Goal: Communication & Community: Ask a question

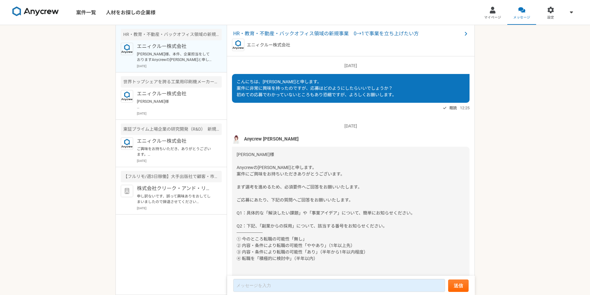
scroll to position [811, 0]
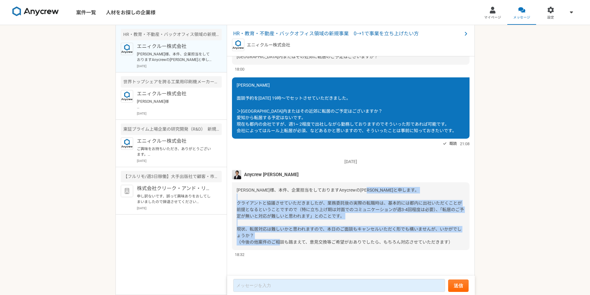
drag, startPoint x: 255, startPoint y: 202, endPoint x: 374, endPoint y: 239, distance: 123.9
click at [374, 239] on div "[PERSON_NAME]様、本件、企業担当をしておりますAnycrewの[PERSON_NAME]と申します。 クライアントと協議させていただきましたが、業…" at bounding box center [350, 216] width 237 height 68
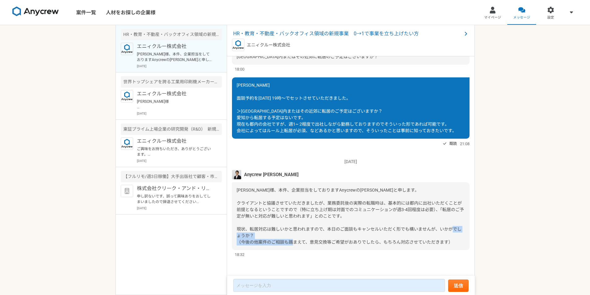
drag, startPoint x: 303, startPoint y: 241, endPoint x: 386, endPoint y: 241, distance: 83.0
click at [386, 241] on span "[PERSON_NAME]様、本件、企業担当をしておりますAnycrewの[PERSON_NAME]と申します。 クライアントと協議させていただきましたが、業…" at bounding box center [350, 216] width 227 height 57
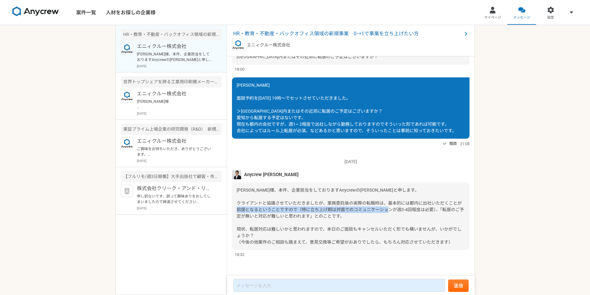
drag, startPoint x: 259, startPoint y: 213, endPoint x: 334, endPoint y: 210, distance: 75.6
click at [334, 210] on div "[PERSON_NAME]様、本件、企業担当をしておりますAnycrewの[PERSON_NAME]と申します。 クライアントと協議させていただきましたが、業…" at bounding box center [350, 216] width 237 height 68
click at [334, 210] on span "[PERSON_NAME]様、本件、企業担当をしておりますAnycrewの[PERSON_NAME]と申します。 クライアントと協議させていただきましたが、業…" at bounding box center [350, 216] width 227 height 57
drag, startPoint x: 305, startPoint y: 211, endPoint x: 352, endPoint y: 217, distance: 47.4
click at [352, 217] on span "[PERSON_NAME]様、本件、企業担当をしておりますAnycrewの[PERSON_NAME]と申します。 クライアントと協議させていただきましたが、業…" at bounding box center [350, 216] width 227 height 57
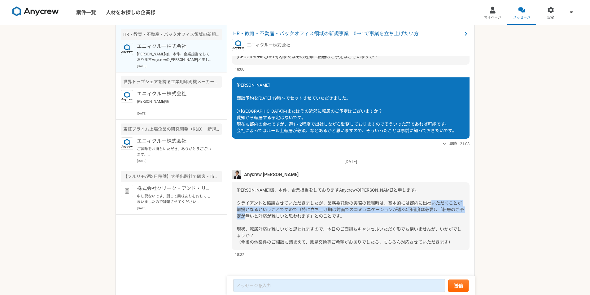
click at [352, 217] on span "[PERSON_NAME]様、本件、企業担当をしておりますAnycrewの[PERSON_NAME]と申します。 クライアントと協議させていただきましたが、業…" at bounding box center [350, 216] width 227 height 57
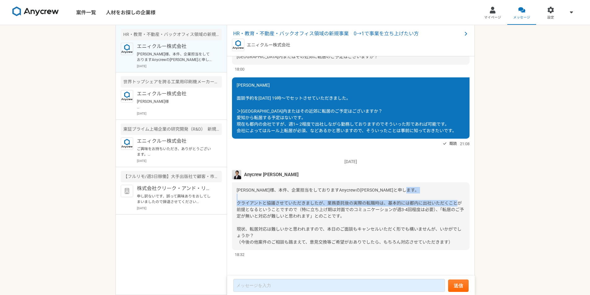
drag, startPoint x: 311, startPoint y: 203, endPoint x: 333, endPoint y: 209, distance: 22.2
click at [333, 209] on span "[PERSON_NAME]様、本件、企業担当をしておりますAnycrewの[PERSON_NAME]と申します。 クライアントと協議させていただきましたが、業…" at bounding box center [350, 216] width 227 height 57
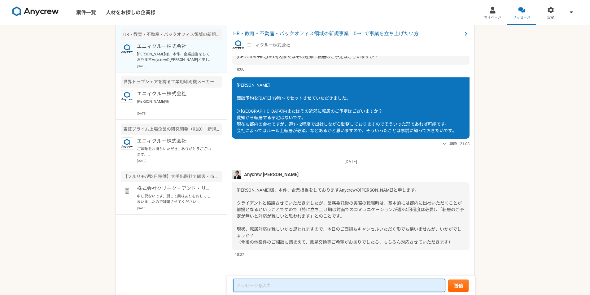
click at [347, 286] on textarea at bounding box center [339, 285] width 212 height 13
type textarea "a"
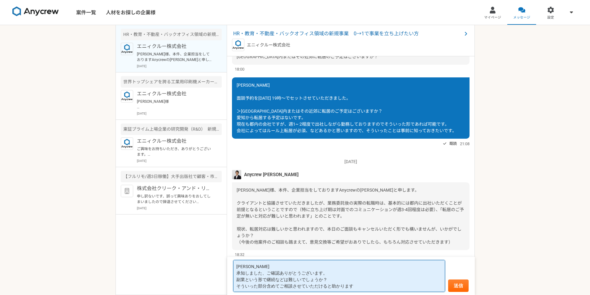
click at [264, 280] on textarea "[PERSON_NAME] 承知しました、ご確認ありがとうございます。 副業という形で継続などは難しいでしょうか？ そういった部分含めてご相談させていただける…" at bounding box center [339, 276] width 212 height 32
type textarea "[PERSON_NAME] 承知しました、ご確認ありがとうございます。 副業という形でリモートで継続などは難しいでしょうか？ そういった部分含めてご相談させて…"
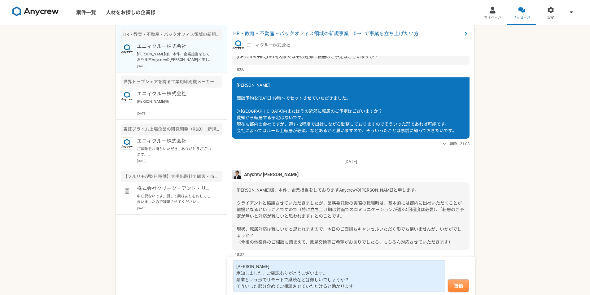
click at [462, 287] on button "送信" at bounding box center [458, 286] width 20 height 12
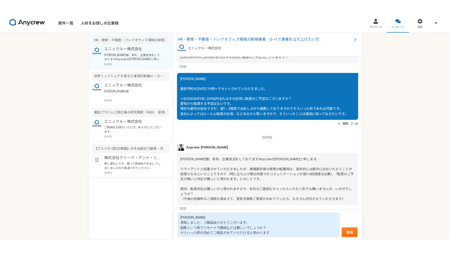
scroll to position [798, 0]
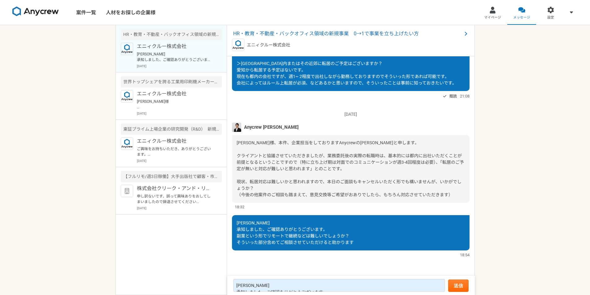
click at [520, 100] on div "案件一覧 人材をお探しの企業様 マイページ メッセージ 設定 HR・教育・不動産・バックオフィス領域の新規事業　0→1で事業を立ち上げたい方 エニィクルー株式…" at bounding box center [295, 147] width 590 height 295
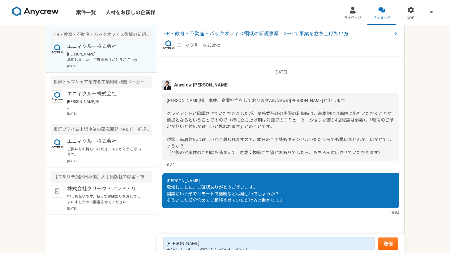
scroll to position [841, 0]
click at [415, 12] on link "設定" at bounding box center [411, 12] width 29 height 25
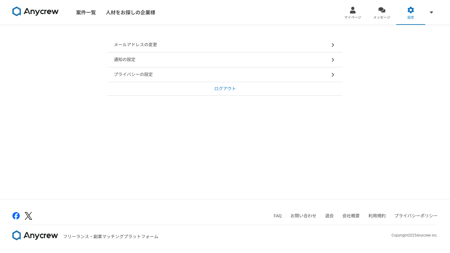
click at [47, 15] on img at bounding box center [35, 12] width 46 height 10
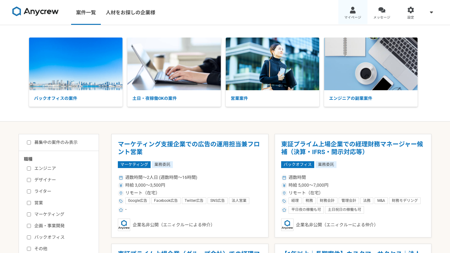
click at [355, 14] on link "マイページ" at bounding box center [353, 12] width 29 height 25
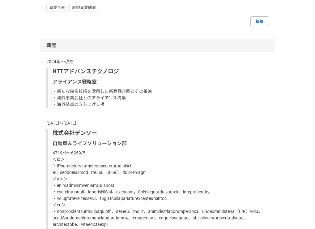
scroll to position [324, 0]
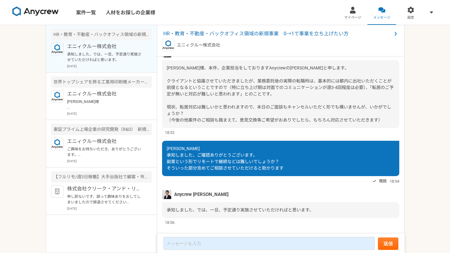
scroll to position [695, 0]
